Goal: Information Seeking & Learning: Learn about a topic

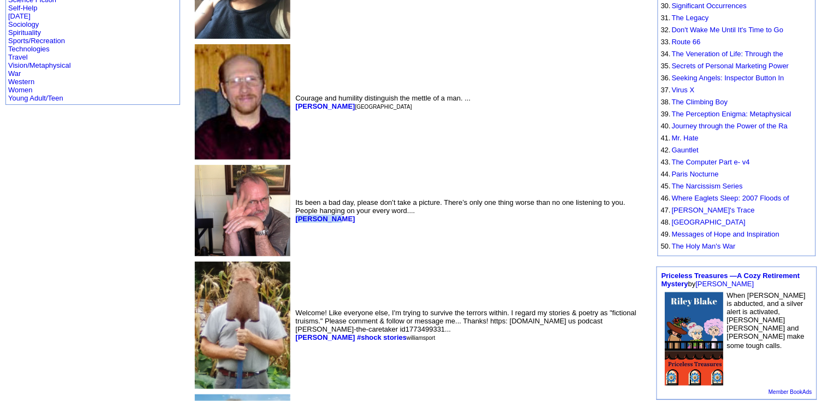
scroll to position [537, 0]
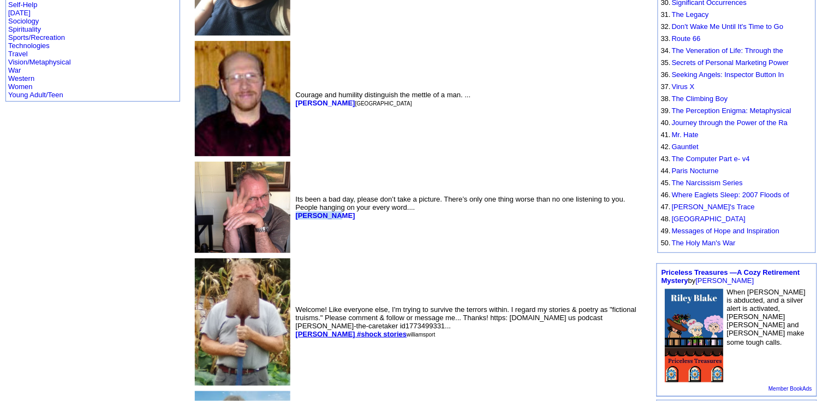
click at [296, 330] on b "Bob mitchley #shock stories" at bounding box center [351, 334] width 111 height 8
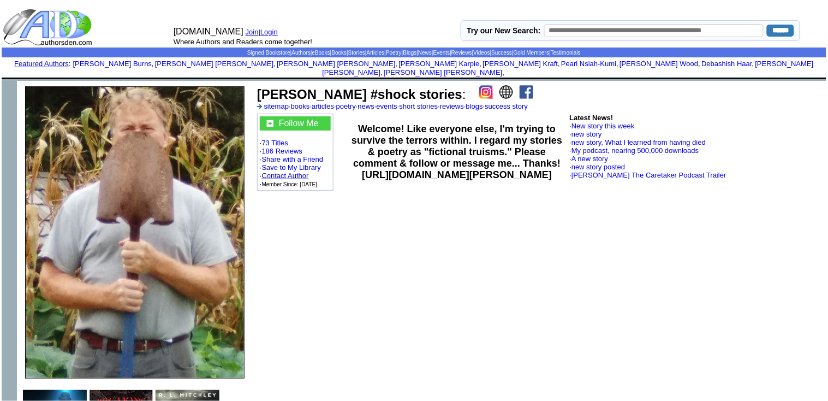
click at [294, 171] on link "Contact Author" at bounding box center [285, 175] width 47 height 8
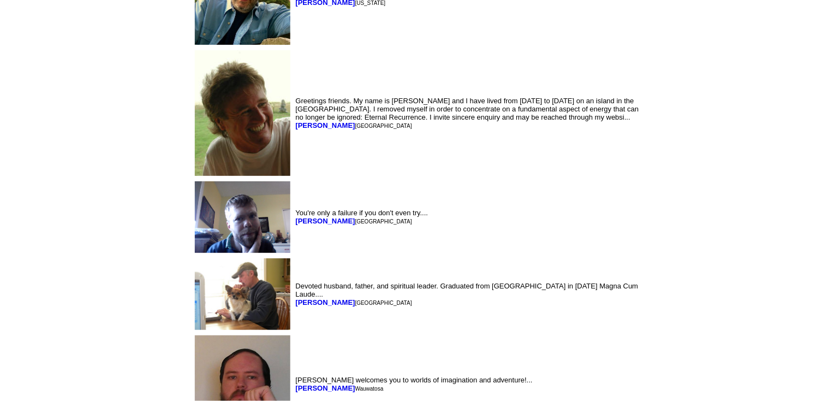
scroll to position [5479, 0]
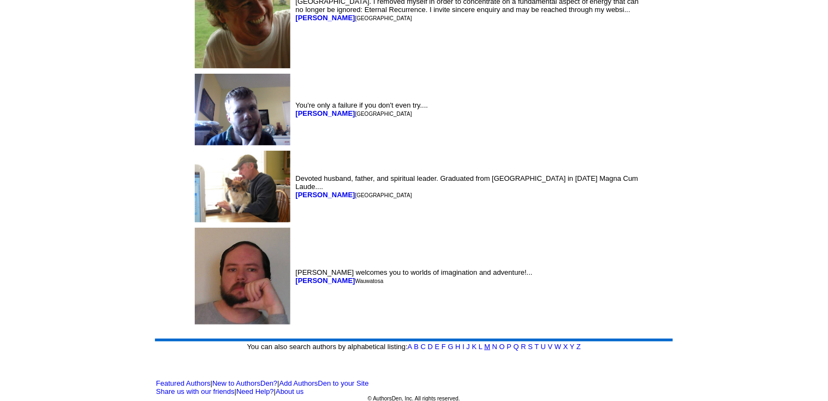
click at [487, 345] on link "M" at bounding box center [488, 346] width 6 height 8
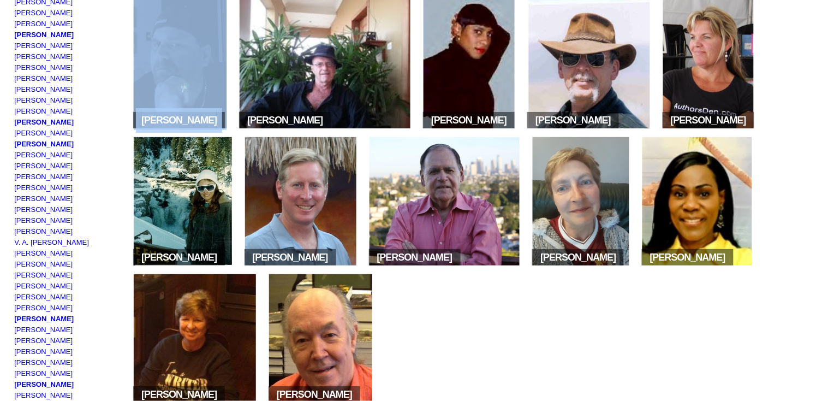
scroll to position [291, 0]
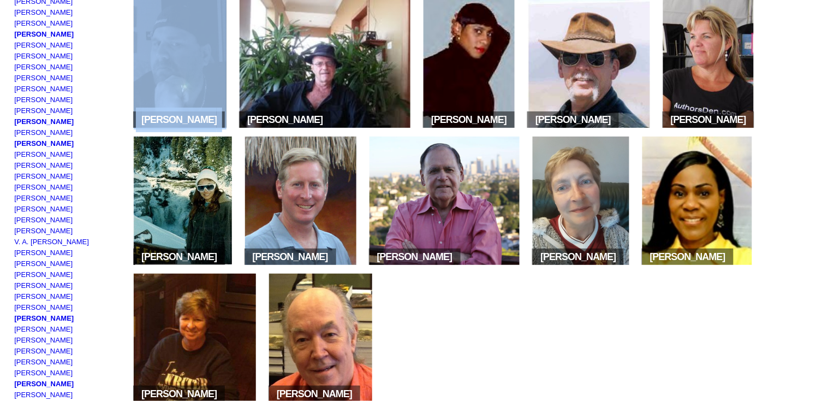
click at [481, 119] on span "Gracie C. McKeever" at bounding box center [469, 119] width 92 height 16
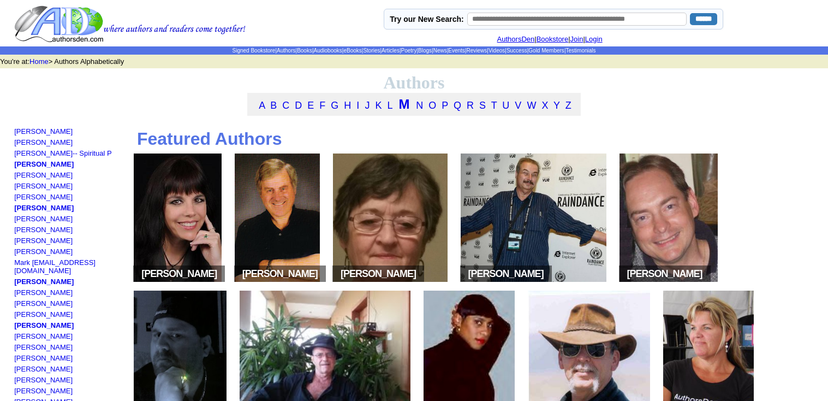
scroll to position [291, 0]
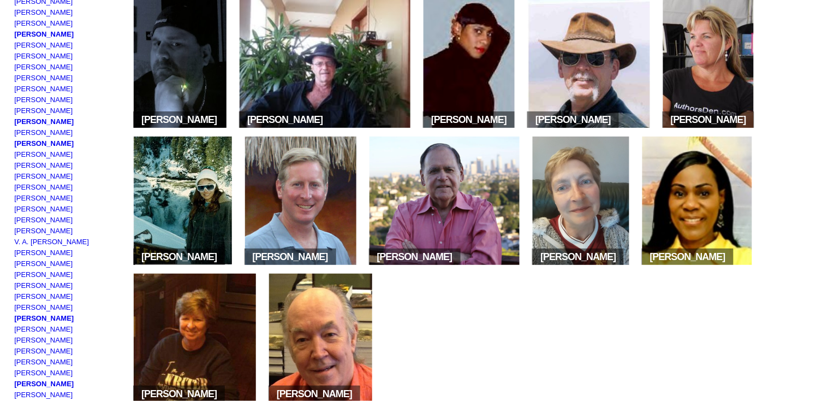
click at [484, 125] on span "[PERSON_NAME]" at bounding box center [469, 119] width 92 height 16
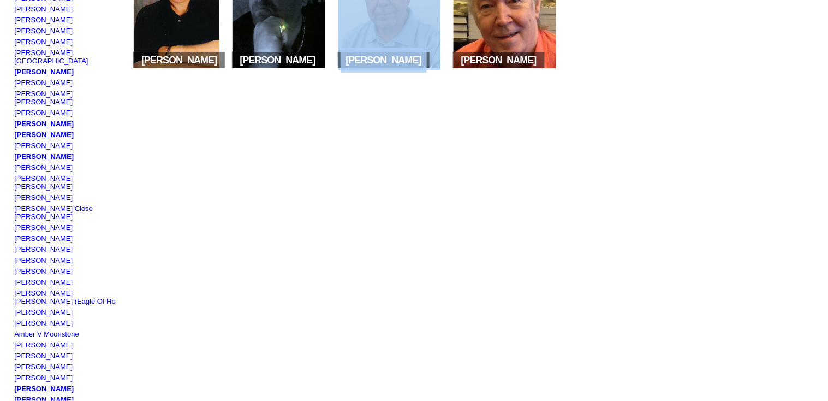
scroll to position [827, 0]
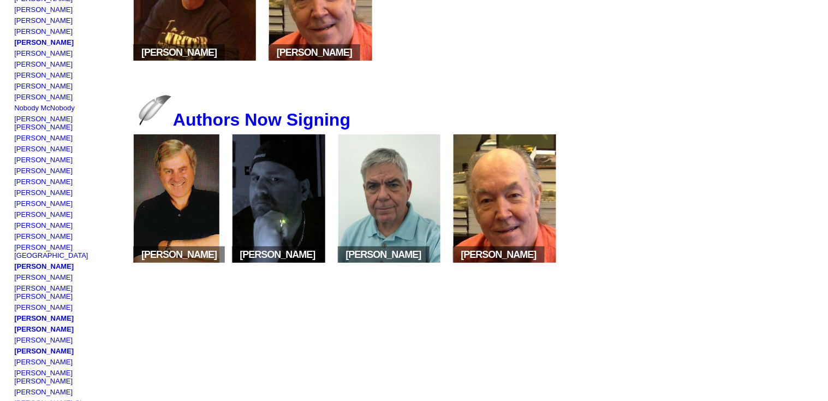
scroll to position [629, 0]
